Goal: Register for event/course

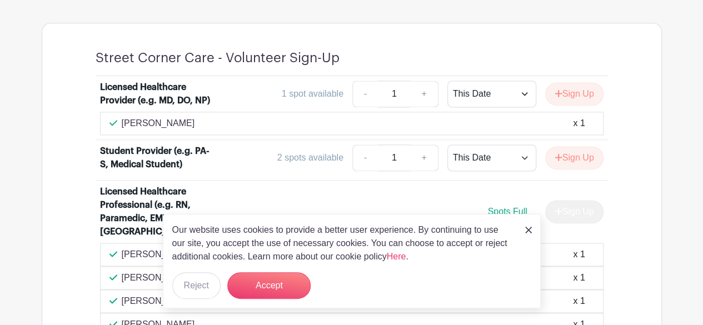
scroll to position [833, 0]
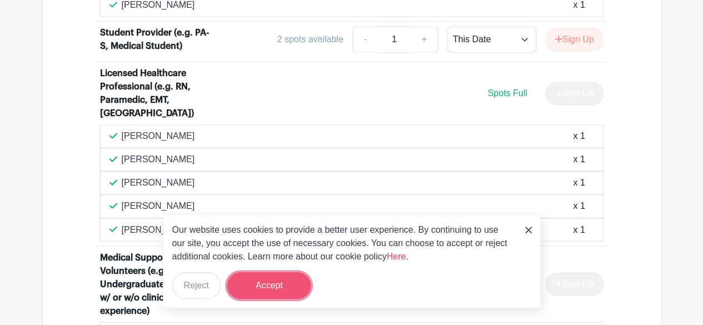
click at [274, 278] on button "Accept" at bounding box center [268, 285] width 83 height 27
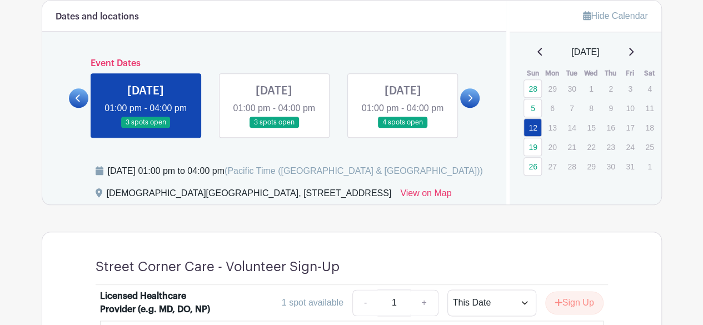
scroll to position [505, 0]
click at [274, 129] on link at bounding box center [274, 129] width 0 height 0
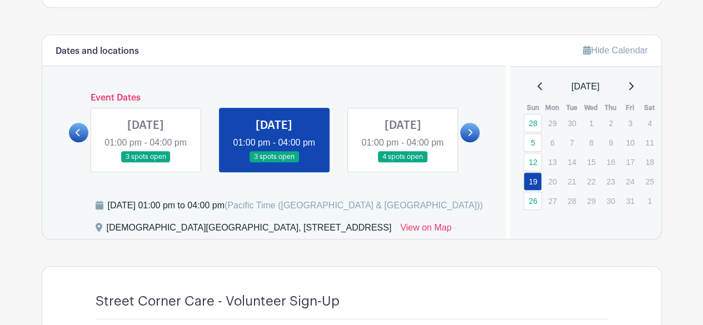
scroll to position [421, 0]
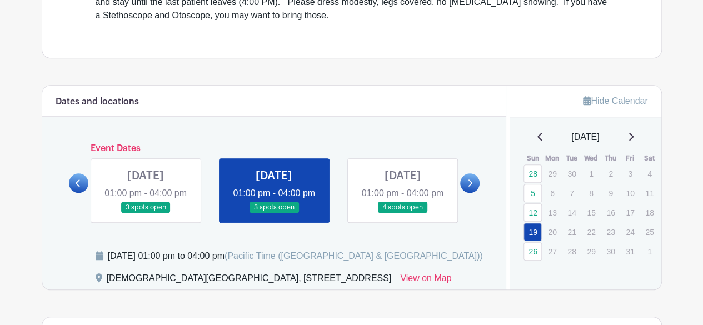
click at [402, 213] on link at bounding box center [402, 213] width 0 height 0
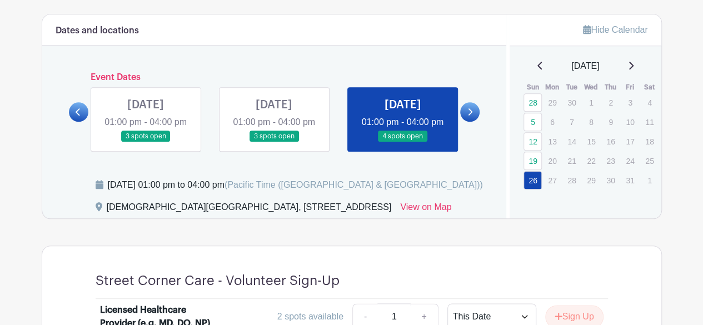
scroll to position [491, 0]
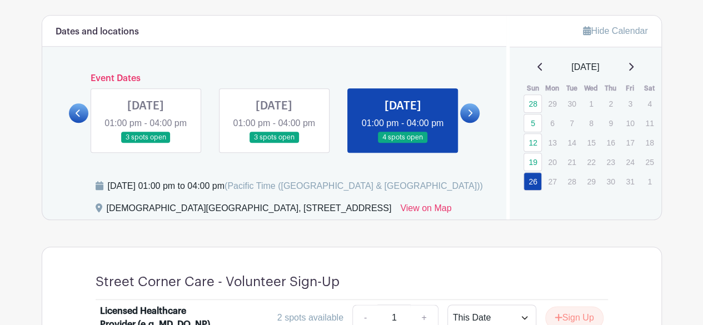
click at [466, 111] on link at bounding box center [469, 112] width 19 height 19
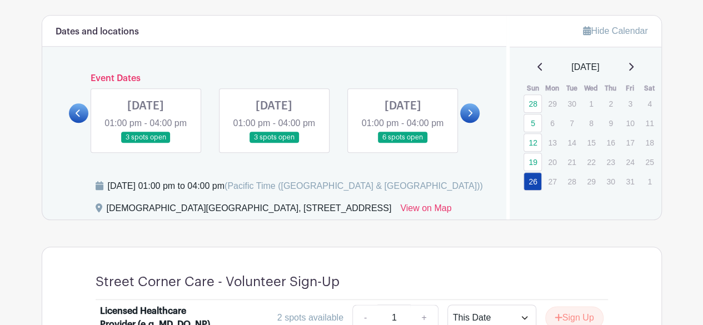
click at [146, 143] on link at bounding box center [146, 143] width 0 height 0
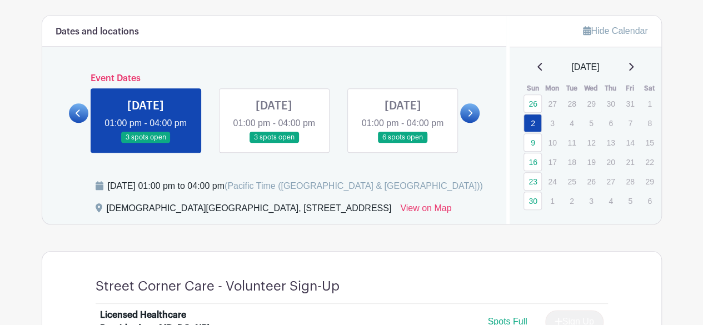
click at [402, 143] on link at bounding box center [402, 143] width 0 height 0
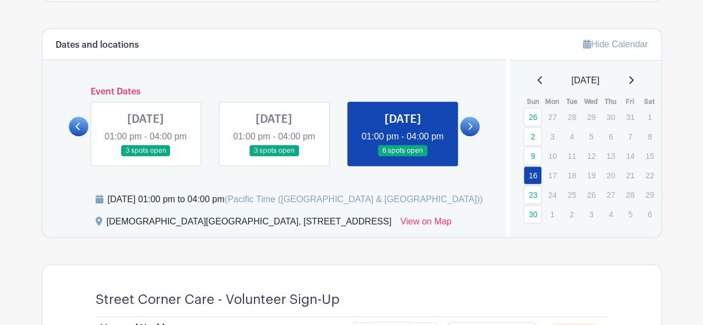
scroll to position [446, 0]
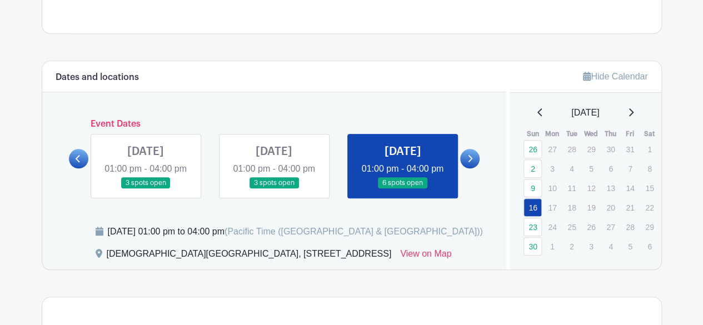
click at [466, 166] on link at bounding box center [469, 158] width 19 height 19
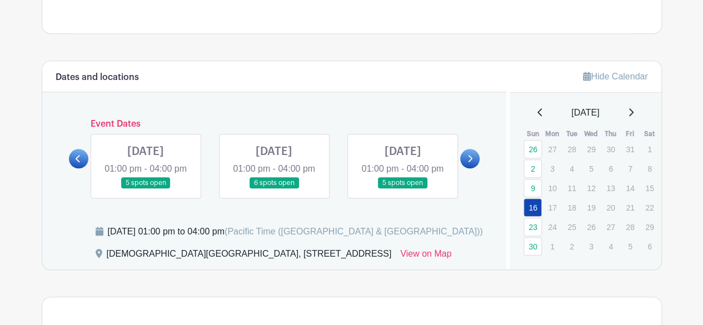
click at [274, 189] on link at bounding box center [274, 189] width 0 height 0
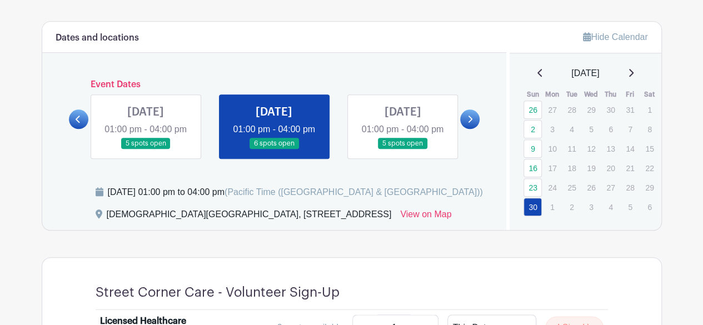
scroll to position [487, 0]
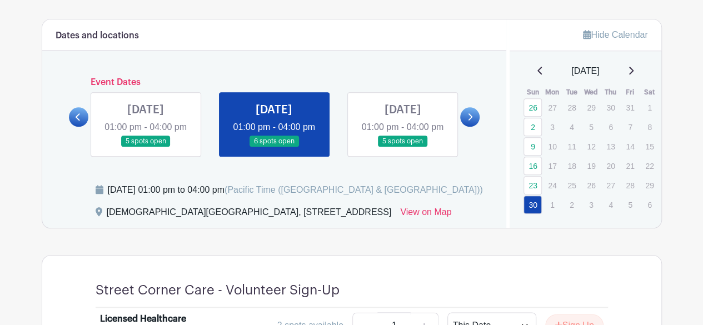
click at [473, 125] on link at bounding box center [469, 116] width 19 height 19
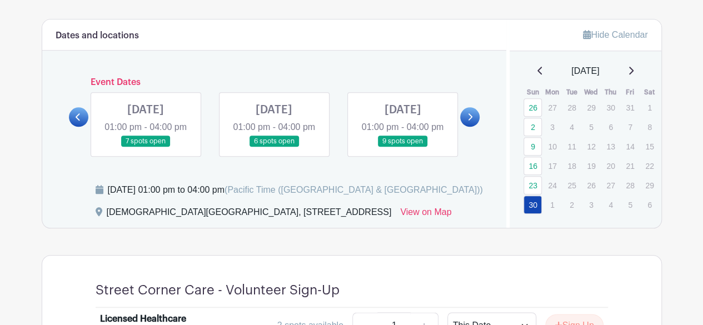
click at [402, 147] on link at bounding box center [402, 147] width 0 height 0
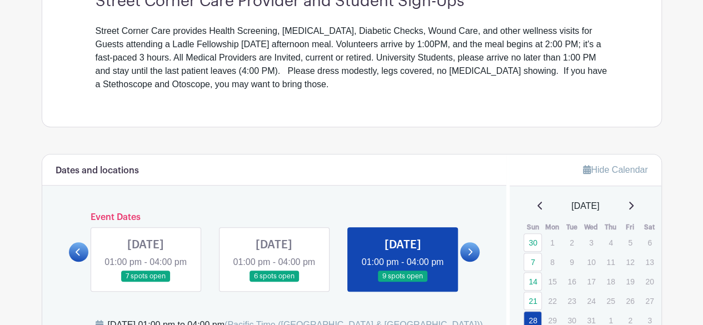
scroll to position [354, 0]
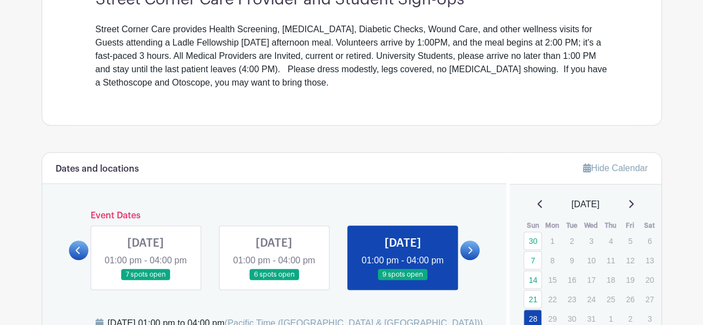
click at [633, 205] on icon at bounding box center [631, 204] width 4 height 8
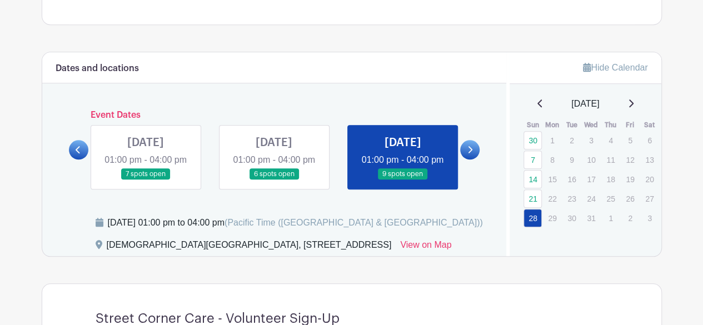
scroll to position [455, 0]
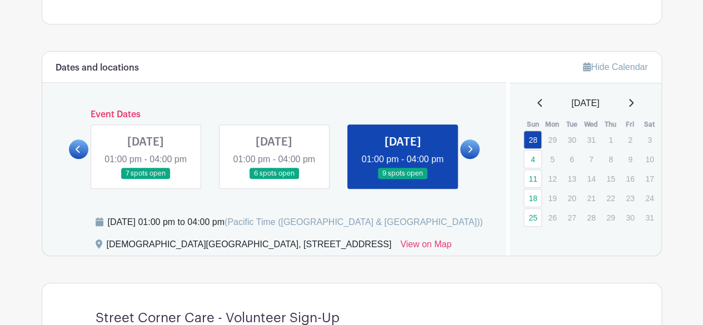
click at [633, 99] on icon at bounding box center [631, 102] width 6 height 9
click at [633, 103] on icon at bounding box center [631, 102] width 6 height 9
click at [532, 99] on div "[DATE]" at bounding box center [585, 103] width 125 height 13
click at [537, 101] on icon at bounding box center [539, 103] width 4 height 8
click at [530, 189] on link "22" at bounding box center [532, 198] width 18 height 18
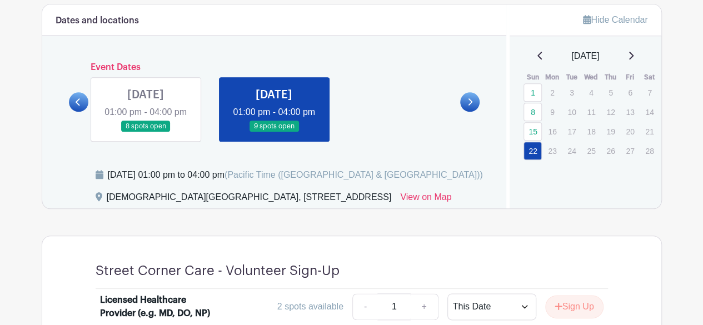
scroll to position [497, 0]
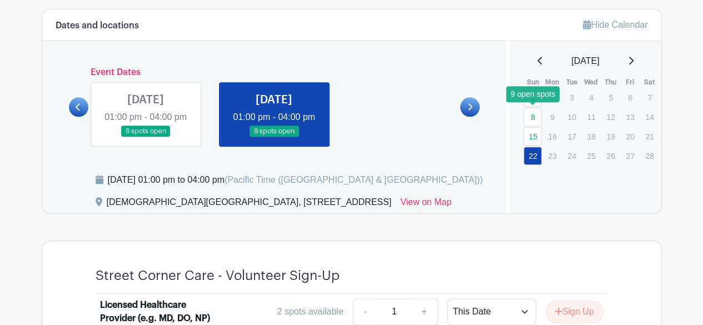
click at [529, 113] on link "8" at bounding box center [532, 117] width 18 height 18
